Goal: Find specific page/section

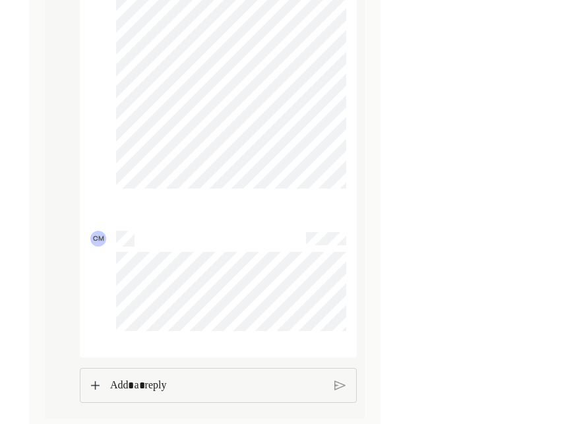
scroll to position [4991, 0]
click at [132, 385] on p "Rich Text Editor. Editing area: main" at bounding box center [217, 386] width 216 height 17
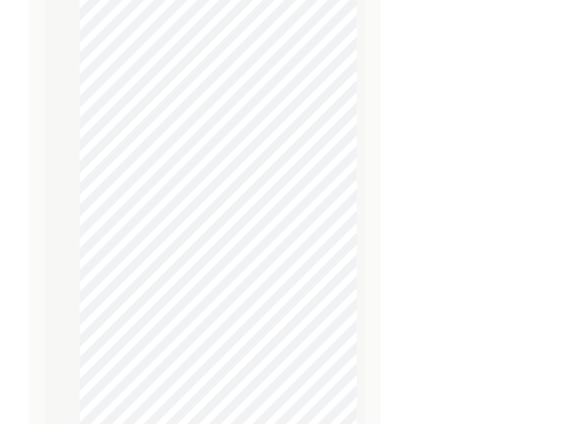
scroll to position [1924, 0]
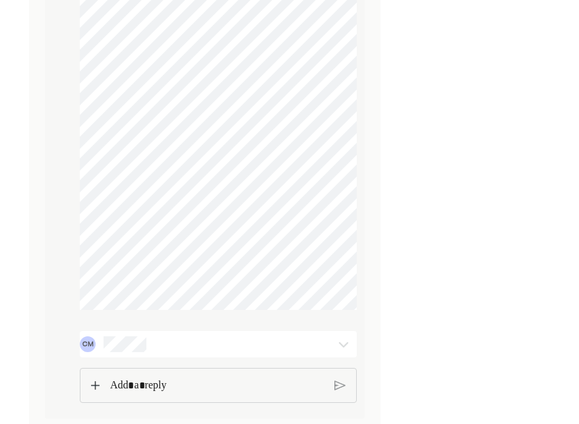
click at [134, 386] on p "Rich Text Editor. Editing area: main" at bounding box center [217, 385] width 214 height 17
click at [152, 347] on div "CM" at bounding box center [195, 344] width 231 height 16
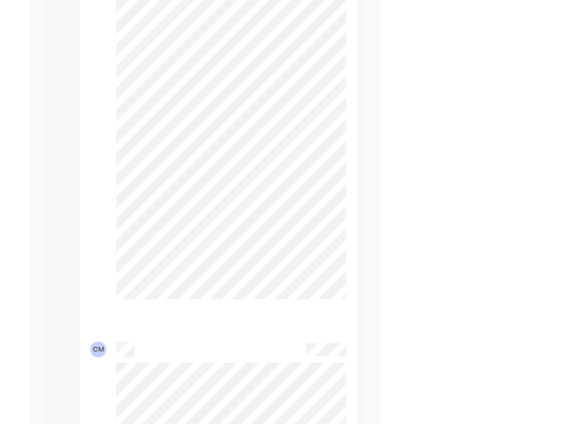
scroll to position [4993, 0]
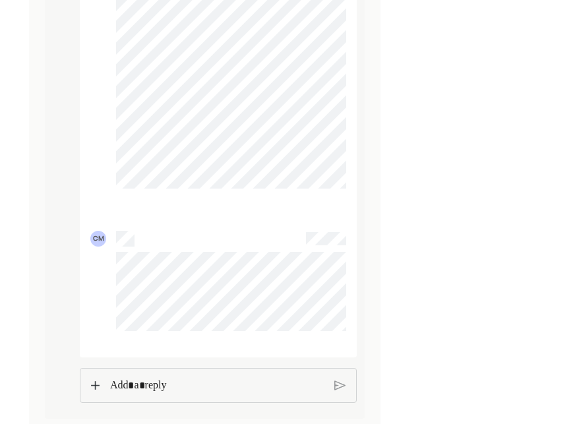
click at [131, 393] on p "Rich Text Editor. Editing area: main" at bounding box center [217, 385] width 214 height 17
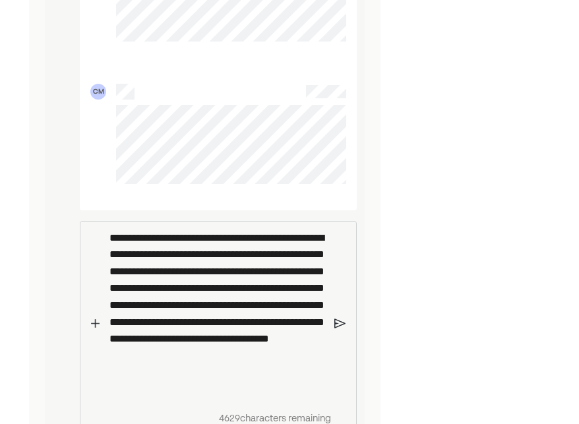
scroll to position [5163, 0]
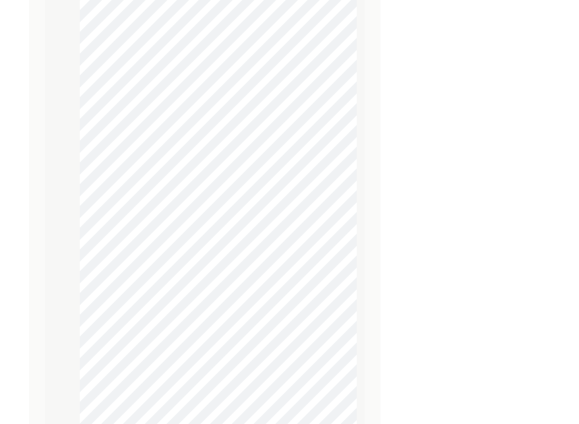
scroll to position [2093, 0]
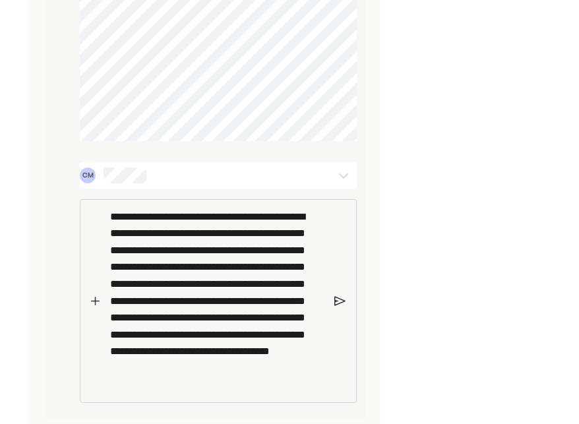
click at [330, 384] on div "**********" at bounding box center [217, 301] width 228 height 203
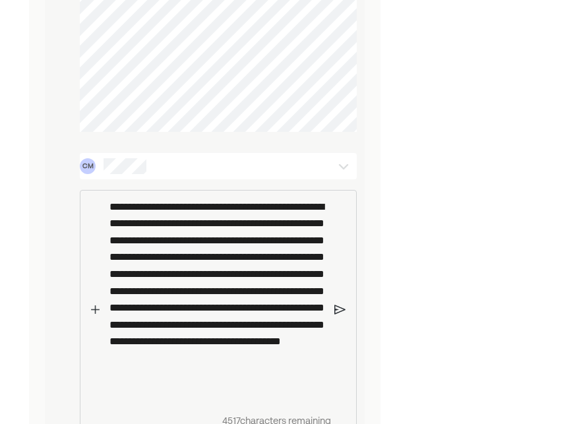
scroll to position [2128, 0]
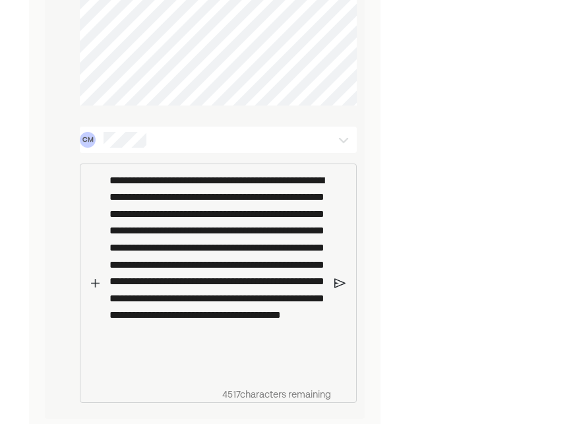
click at [337, 283] on img at bounding box center [339, 283] width 11 height 12
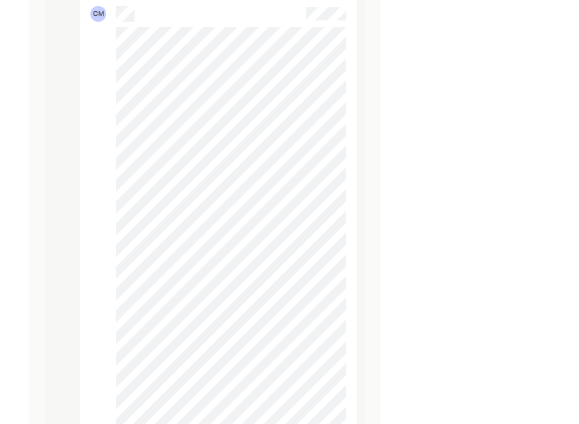
scroll to position [2275, 0]
